Goal: Find contact information: Find contact information

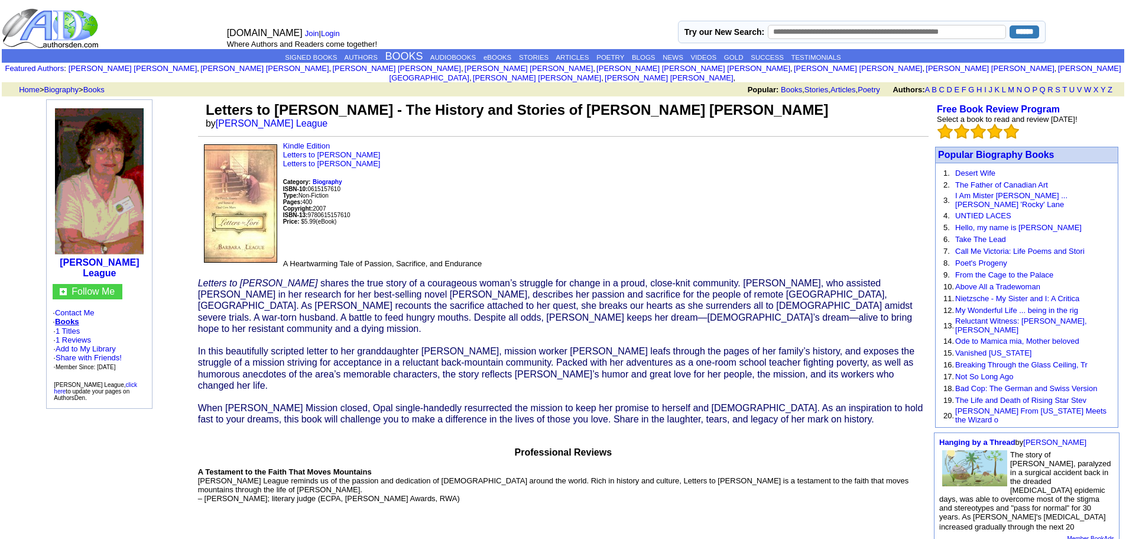
click at [228, 199] on img at bounding box center [240, 203] width 73 height 118
click at [92, 181] on img at bounding box center [99, 181] width 89 height 146
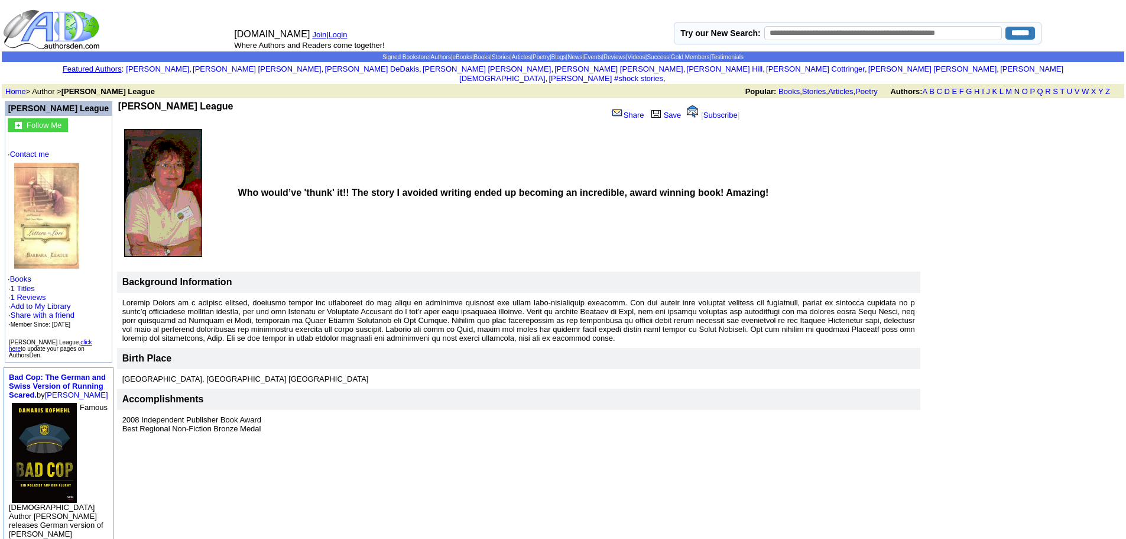
click at [30, 141] on p "Follow Me · Contact me · Books · 1 Titles · 1 Reviews · Add to My Library · Sha…" at bounding box center [59, 238] width 102 height 241
click at [28, 150] on link "Contact me" at bounding box center [29, 154] width 39 height 9
